Goal: Information Seeking & Learning: Learn about a topic

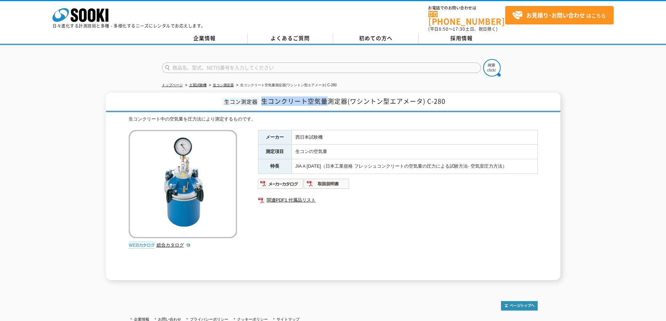
scroll to position [54, 0]
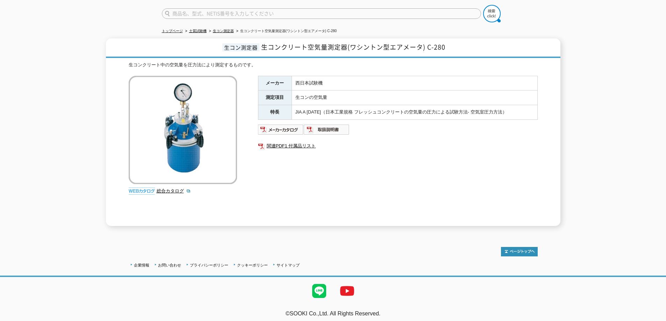
drag, startPoint x: 293, startPoint y: 191, endPoint x: 188, endPoint y: 90, distance: 145.9
click at [293, 190] on div "メーカー 西日本試験機 測定項目 生コンの空気量 特長 JIA A 1128（日本工業規格 フレッシュコンクリートの空気量の圧力による試験方法- 空気室圧力方…" at bounding box center [398, 151] width 280 height 150
click at [284, 142] on link "関連PDF1 付属品リスト" at bounding box center [398, 146] width 280 height 9
click at [215, 12] on input "text" at bounding box center [321, 13] width 319 height 10
type input "ADV"
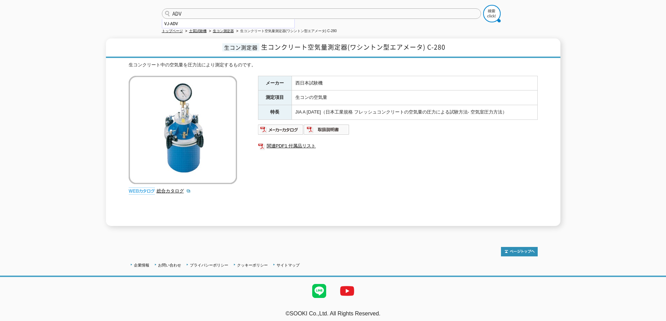
drag, startPoint x: 517, startPoint y: 35, endPoint x: 500, endPoint y: 18, distance: 24.0
click at [516, 38] on h1 "生コン測定器 生コンクリート空気量測定器(ワシントン型エアメータ) C-280" at bounding box center [333, 48] width 454 height 20
click at [491, 10] on img at bounding box center [491, 13] width 17 height 17
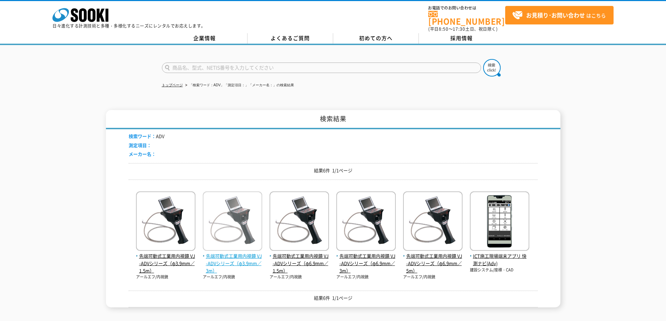
click at [215, 262] on span "先端可動式工業用内視鏡 VJ-ADVシリーズ（φ3.9mm／3m）" at bounding box center [232, 264] width 59 height 22
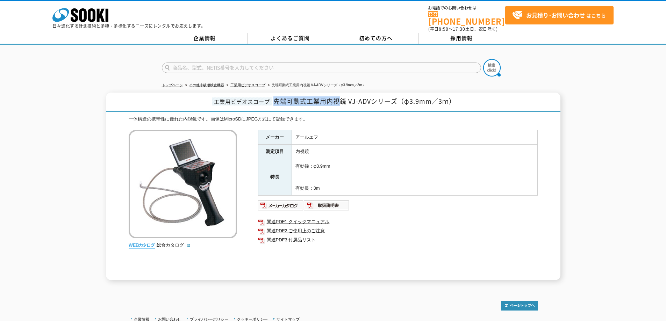
drag, startPoint x: 274, startPoint y: 96, endPoint x: 342, endPoint y: 104, distance: 67.9
click at [342, 104] on h1 "工業用ビデオスコープ 先端可動式工業用内視鏡 VJ-ADVシリーズ（φ3.9mm／3ｍ）" at bounding box center [333, 103] width 454 height 20
copy span "先端可動式工業用内視"
click at [440, 208] on div "メーカー アールエフ 測定項目 内視鏡 特長 有効径：φ3.9mm 有効長：3m 関連PDF1 クイックマニュアル 関連PDF2 ご使用上のご注意 関連PDF…" at bounding box center [398, 205] width 280 height 150
click at [228, 65] on input "text" at bounding box center [321, 68] width 319 height 10
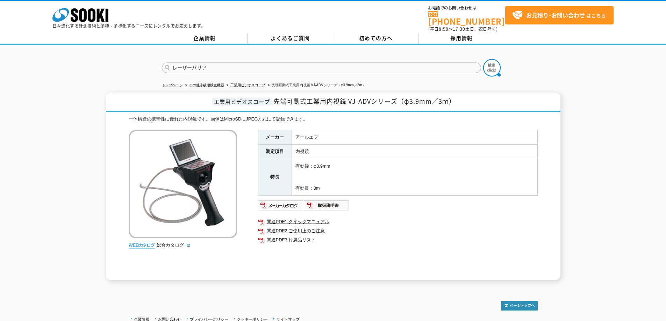
type input "レーザーバリア"
click at [483, 59] on button at bounding box center [491, 67] width 17 height 17
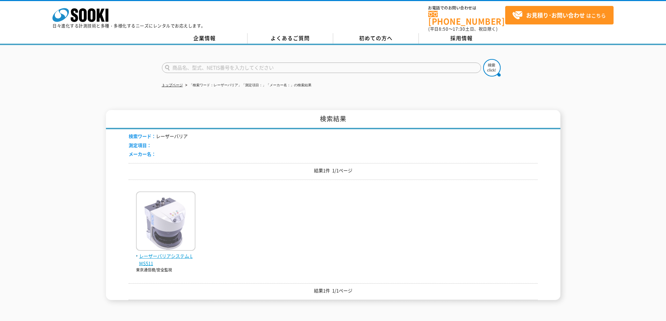
click at [154, 246] on img at bounding box center [165, 222] width 59 height 61
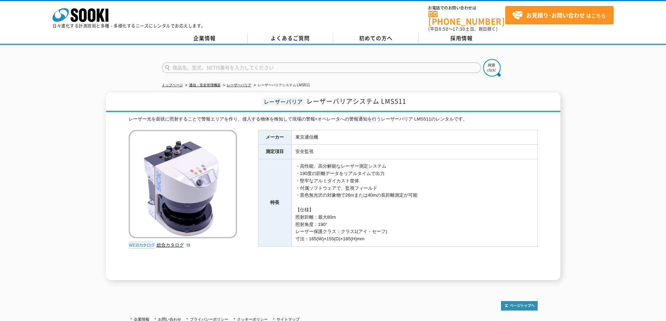
click at [210, 63] on input "text" at bounding box center [321, 68] width 319 height 10
type input "あ"
type input "ラジオリンク"
click at [483, 59] on button at bounding box center [491, 67] width 17 height 17
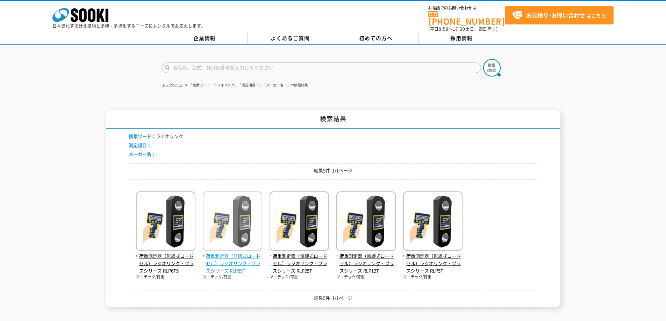
click at [231, 232] on img at bounding box center [232, 222] width 59 height 61
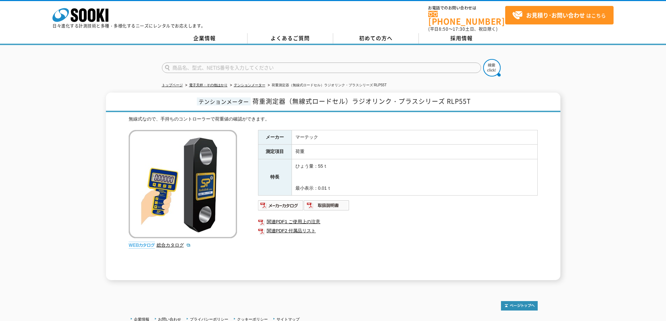
click at [207, 69] on form at bounding box center [333, 69] width 343 height 20
type input "おくだけ"
click at [483, 59] on button at bounding box center [491, 67] width 17 height 17
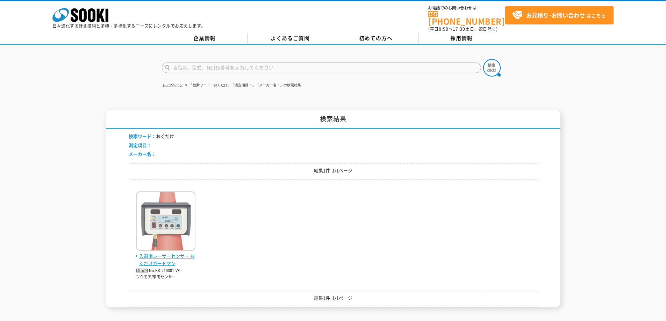
click at [181, 215] on img at bounding box center [165, 222] width 59 height 61
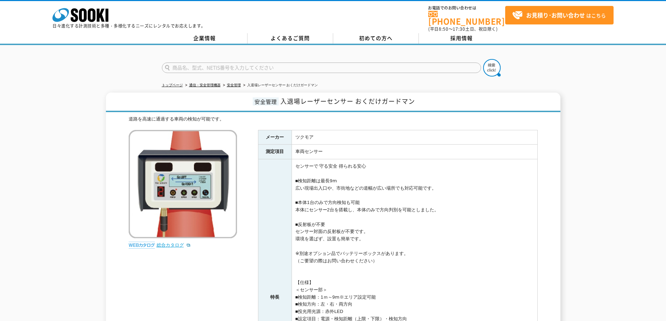
click at [172, 243] on link "総合カタログ" at bounding box center [174, 245] width 34 height 5
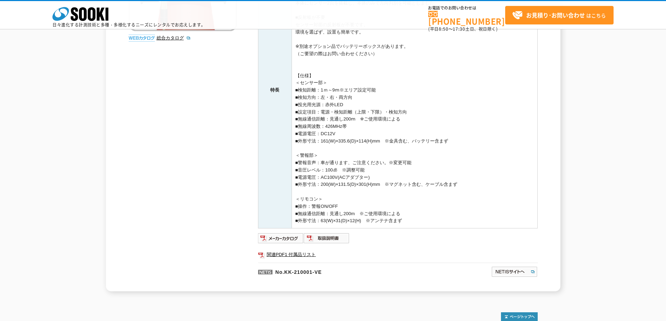
click at [291, 260] on ul "関連PDF1 付属品リスト" at bounding box center [398, 255] width 280 height 16
click at [291, 256] on link "関連PDF1 付属品リスト" at bounding box center [398, 254] width 280 height 9
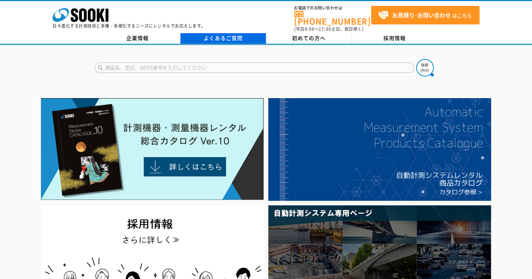
click at [207, 33] on link "よくあるご質問" at bounding box center [223, 38] width 86 height 10
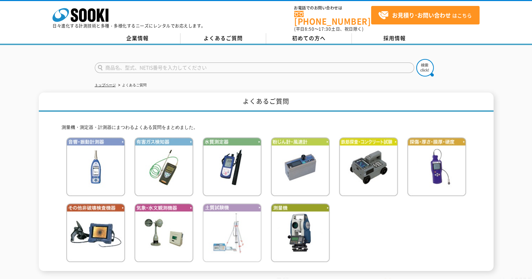
click at [216, 229] on img at bounding box center [231, 232] width 59 height 59
click at [221, 226] on img at bounding box center [231, 232] width 59 height 59
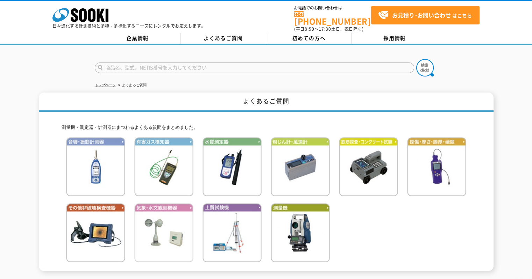
click at [163, 213] on img at bounding box center [163, 232] width 59 height 59
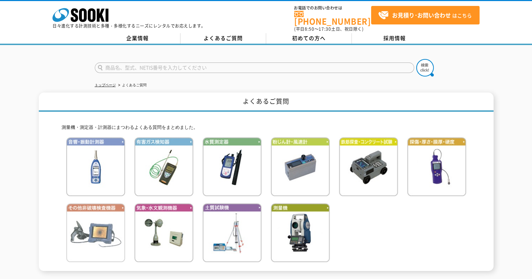
click at [103, 209] on img at bounding box center [95, 232] width 59 height 59
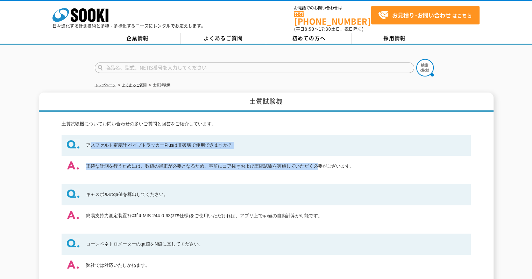
drag, startPoint x: 92, startPoint y: 141, endPoint x: 206, endPoint y: 162, distance: 115.6
click at [206, 161] on dl "アスファルト密度計 ペイブトラッカーPlusは非破壊で使用できますか？ 正確な計測を行うためには、数値の補正が必要となるため、事前にコア抜きおよび圧縮試験を実…" at bounding box center [266, 269] width 409 height 269
click at [206, 162] on dd "正確な計測を行うためには、数値の補正が必要となるため、事前にコア抜きおよび圧縮試験を実施していただく必要がございます。" at bounding box center [266, 166] width 409 height 21
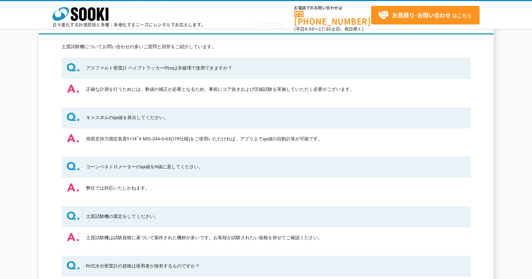
scroll to position [10, 0]
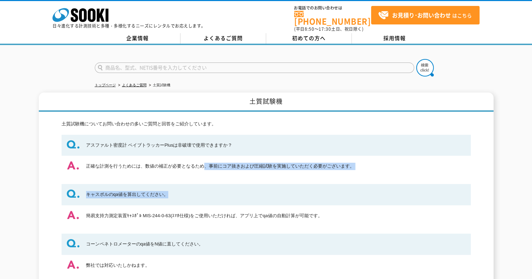
drag, startPoint x: 92, startPoint y: 166, endPoint x: 319, endPoint y: 174, distance: 226.6
click at [319, 174] on dl "アスファルト密度計 ペイブトラッカーPlusは非破壊で使用できますか？ 正確な計測を行うためには、数値の補正が必要となるため、事前にコア抜きおよび圧縮試験を実…" at bounding box center [266, 269] width 409 height 269
click at [249, 170] on dd "正確な計測を行うためには、数値の補正が必要となるため、事前にコア抜きおよび圧縮試験を実施していただく必要がございます。" at bounding box center [266, 166] width 409 height 21
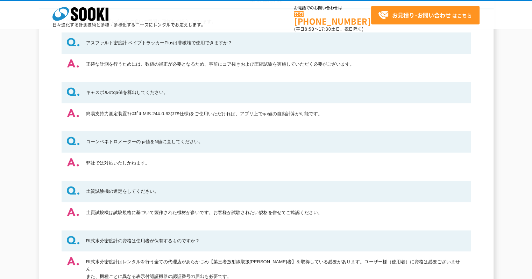
scroll to position [105, 0]
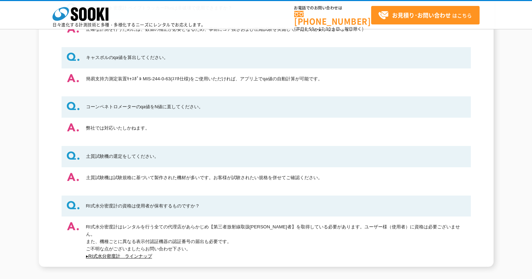
drag, startPoint x: 87, startPoint y: 104, endPoint x: 213, endPoint y: 128, distance: 128.5
click at [213, 128] on dl "アスファルト密度計 ペイブトラッカーPlusは非破壊で使用できますか？ 正確な計測を行うためには、数値の補正が必要となるため、事前にコア抜きおよび圧縮試験を実…" at bounding box center [266, 132] width 409 height 269
click at [211, 128] on dd "弊社では対応いたしかねます。" at bounding box center [266, 128] width 409 height 21
click at [130, 254] on link "▸RI式水分密度計　ラインナップ" at bounding box center [119, 256] width 66 height 5
drag, startPoint x: 87, startPoint y: 202, endPoint x: 246, endPoint y: 210, distance: 159.2
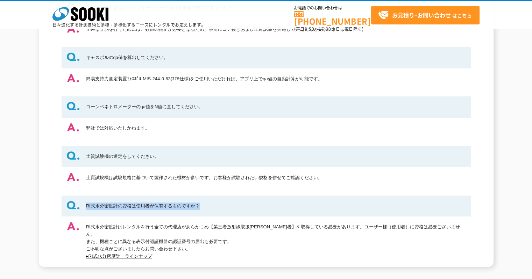
click at [246, 210] on dt "RI式水分密度計の資格は使用者が保有するものですか？" at bounding box center [266, 206] width 409 height 21
click at [277, 202] on dt "RI式水分密度計の資格は使用者が保有するものですか？" at bounding box center [266, 206] width 409 height 21
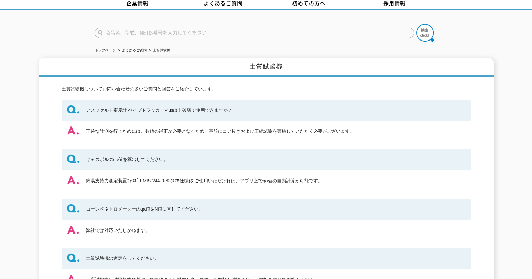
scroll to position [0, 0]
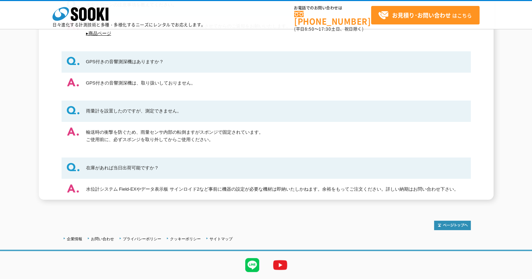
scroll to position [334, 0]
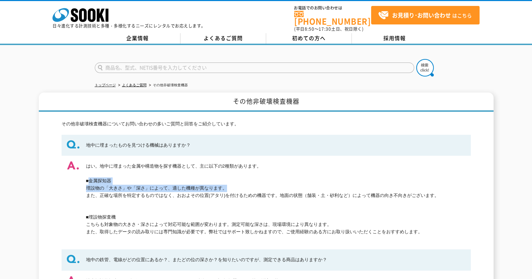
drag, startPoint x: 87, startPoint y: 177, endPoint x: 220, endPoint y: 181, distance: 133.6
click at [220, 181] on dd "はい。地中に埋まった金属や構造物を探す機器として、主に以下の2種類があります。 ■金属探知器 埋設物の「大きさ」や「深さ」によって、適した機種が異なります。 …" at bounding box center [266, 199] width 409 height 87
click at [280, 166] on dd "はい。地中に埋まった金属や構造物を探す機器として、主に以下の2種類があります。 ■金属探知器 埋設物の「大きさ」や「深さ」によって、適した機種が異なります。 …" at bounding box center [266, 199] width 409 height 87
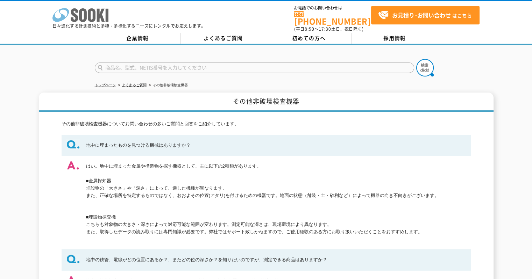
click at [64, 16] on icon at bounding box center [60, 15] width 16 height 14
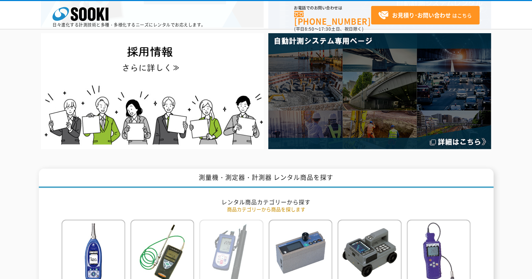
scroll to position [245, 0]
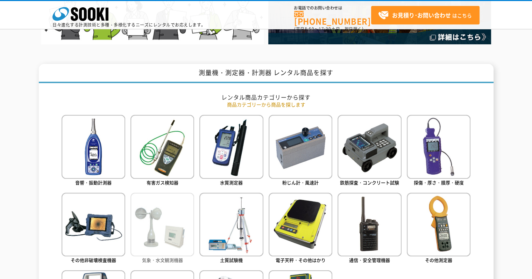
click at [168, 221] on img at bounding box center [162, 225] width 64 height 64
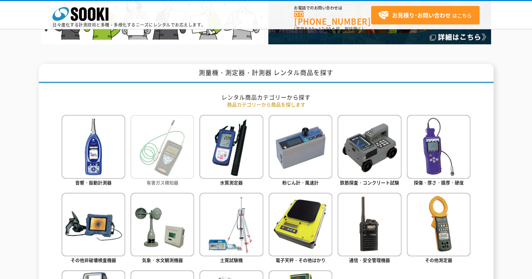
click at [140, 157] on img at bounding box center [162, 147] width 64 height 64
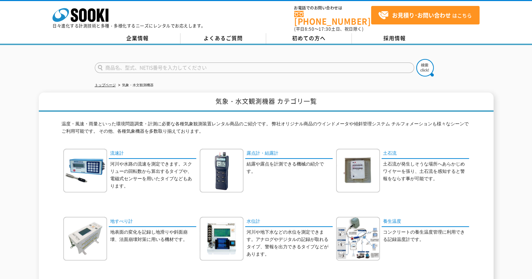
drag, startPoint x: 96, startPoint y: 95, endPoint x: 196, endPoint y: 103, distance: 101.0
click at [196, 103] on h1 "気象・水文観測機器 カテゴリ一覧" at bounding box center [266, 102] width 454 height 19
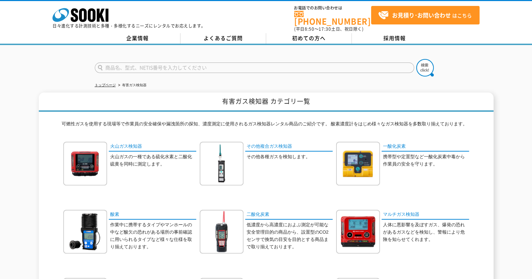
drag, startPoint x: 381, startPoint y: 99, endPoint x: 467, endPoint y: 98, distance: 86.7
click at [467, 97] on h1 "有害ガス検知器 カテゴリ一覧" at bounding box center [266, 102] width 454 height 19
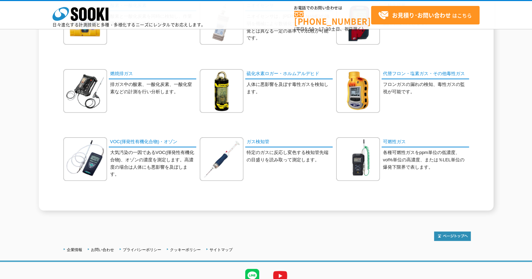
scroll to position [275, 0]
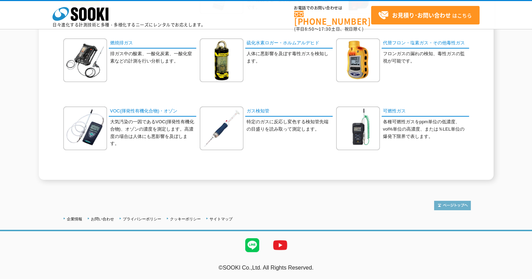
click at [454, 209] on img at bounding box center [452, 205] width 37 height 9
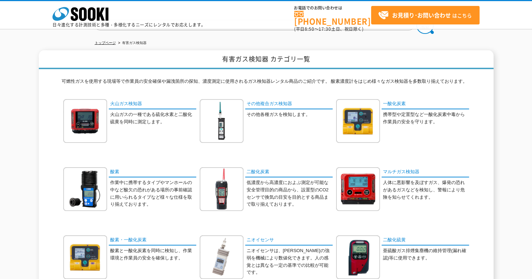
scroll to position [1, 0]
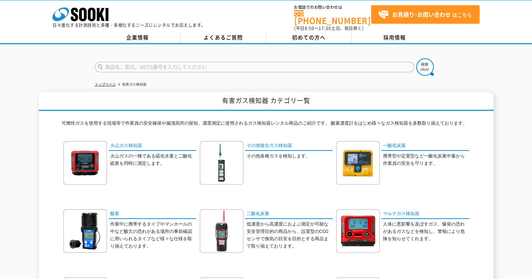
drag, startPoint x: 379, startPoint y: 93, endPoint x: 392, endPoint y: 103, distance: 16.7
click at [392, 103] on h1 "有害ガス検知器 カテゴリ一覧" at bounding box center [266, 101] width 454 height 19
click at [73, 23] on p "日々進化する計測技術と多種・多様化するニーズにレンタルでお応えします。" at bounding box center [128, 25] width 153 height 4
click at [75, 14] on icon at bounding box center [74, 15] width 7 height 14
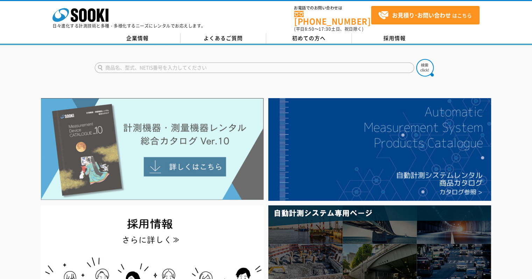
click at [214, 151] on img at bounding box center [152, 149] width 223 height 102
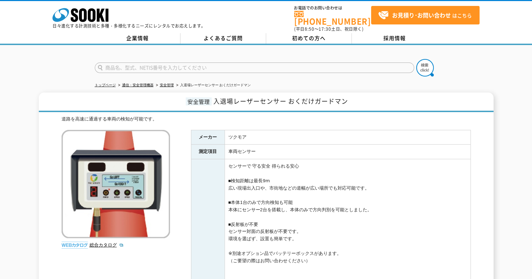
click at [66, 24] on p "日々進化する計測技術と多種・多様化するニーズにレンタルでお応えします。" at bounding box center [128, 26] width 153 height 4
click at [69, 13] on icon "株式会社 ソーキ" at bounding box center [80, 15] width 56 height 14
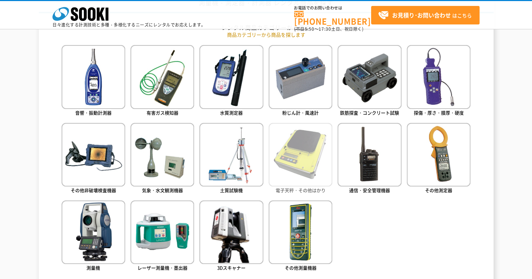
click at [297, 173] on img at bounding box center [300, 155] width 64 height 64
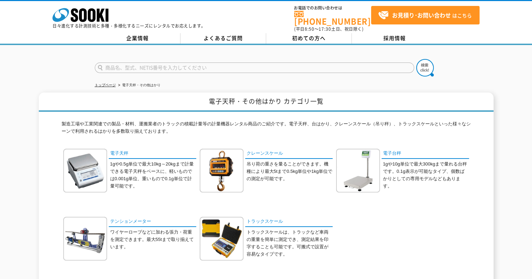
scroll to position [70, 0]
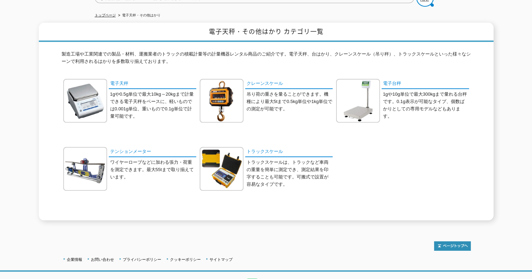
click at [249, 91] on p "吊り荷の重さを量ることができます。機種により最大5tまで0.5kg単位や1kg単位での測定が可能です。" at bounding box center [289, 102] width 86 height 22
click at [253, 82] on link "クレーンスケール" at bounding box center [288, 84] width 87 height 10
